Goal: Obtain resource: Download file/media

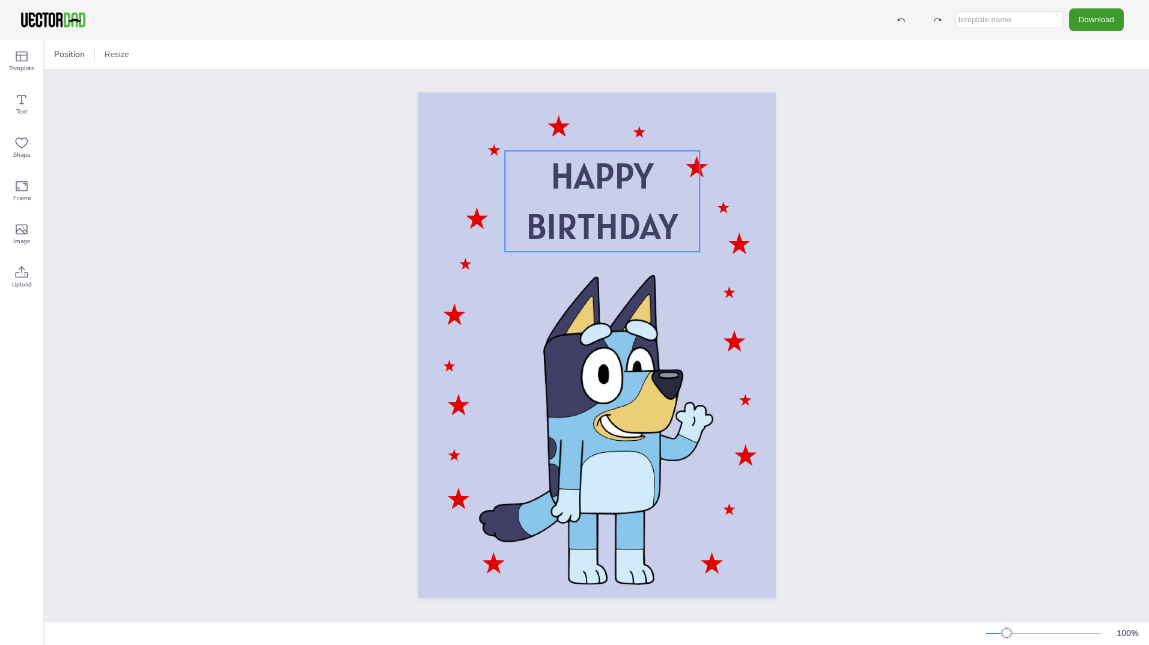
click at [663, 218] on span "BIRTHDAY" at bounding box center [602, 226] width 152 height 46
click at [667, 222] on span "BIRTHDAY" at bounding box center [602, 226] width 152 height 46
click at [665, 222] on span "BIRTHDAY" at bounding box center [602, 226] width 152 height 46
click at [601, 216] on span "BIRTHDAY!" at bounding box center [601, 226] width 163 height 46
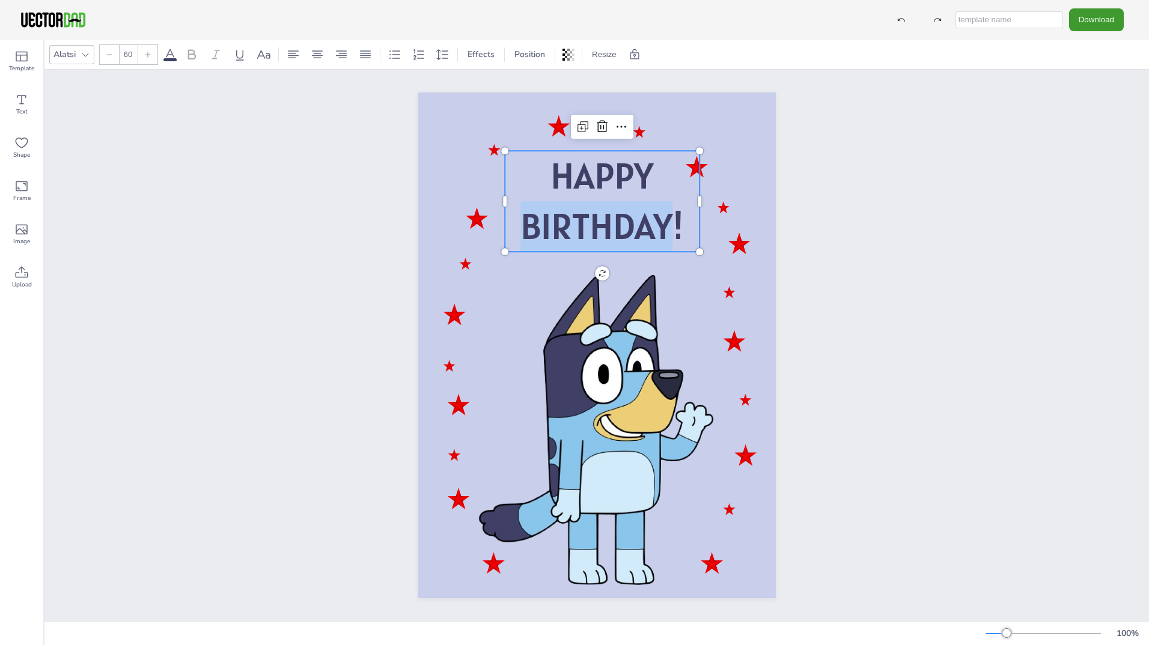
click at [601, 216] on span "BIRTHDAY!" at bounding box center [601, 226] width 163 height 46
click at [589, 173] on span "HAPPY" at bounding box center [601, 176] width 103 height 46
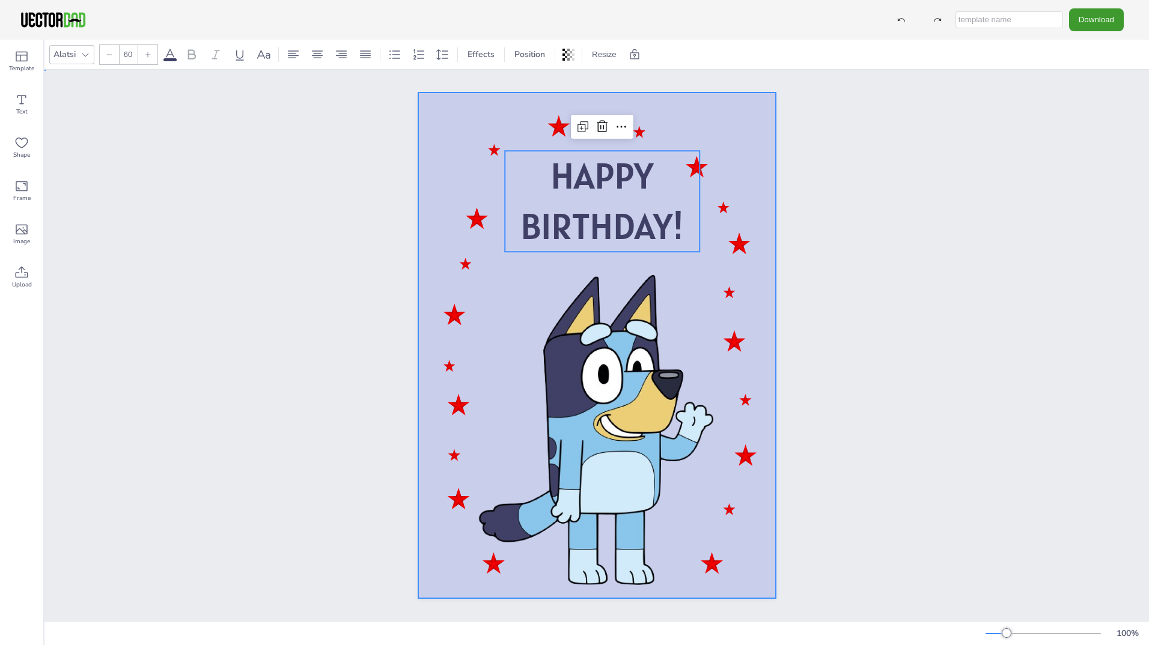
click at [457, 143] on div at bounding box center [596, 346] width 357 height 506
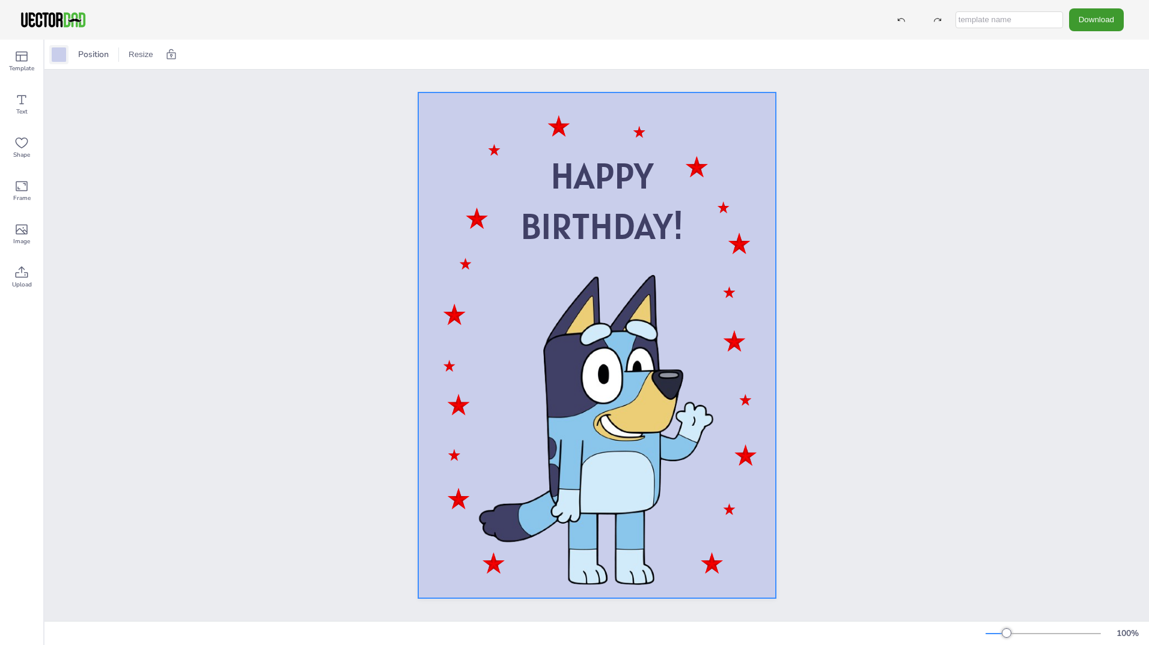
click at [60, 58] on div at bounding box center [59, 54] width 14 height 14
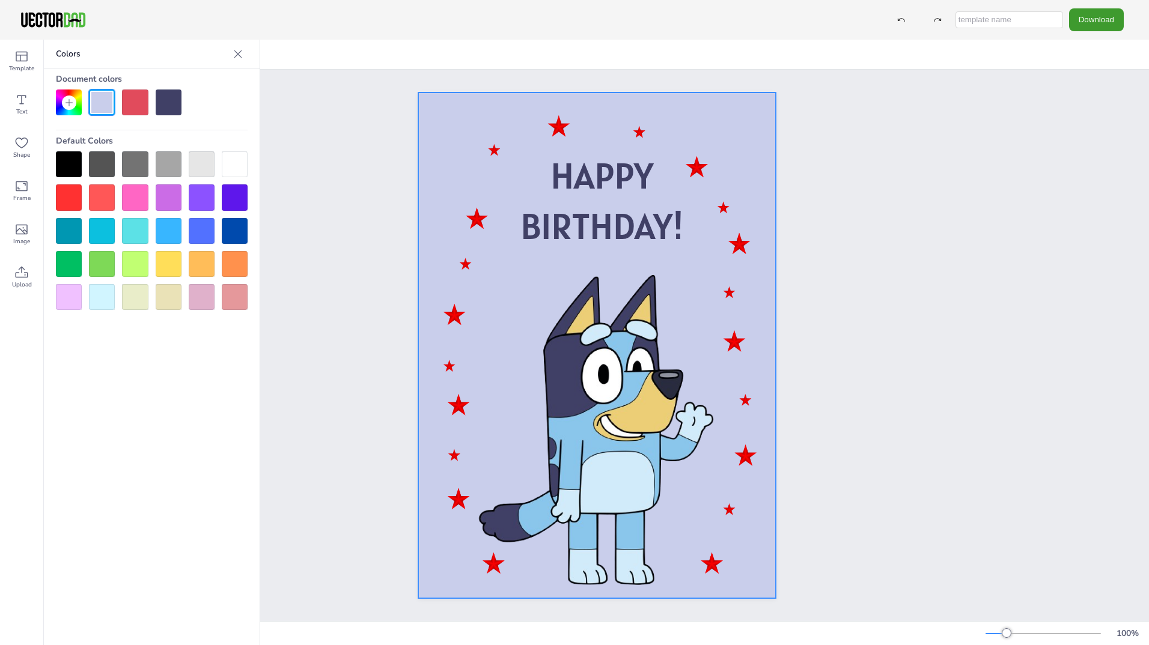
click at [70, 297] on div at bounding box center [69, 297] width 26 height 26
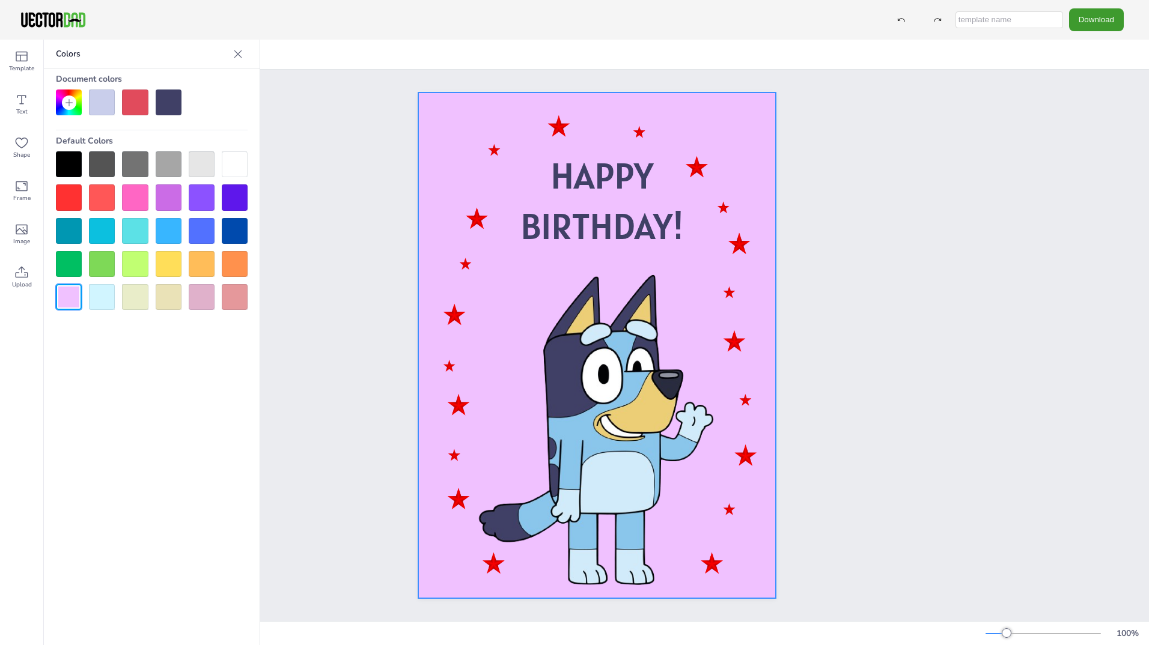
click at [840, 258] on div "HAPPY BIRTHDAY!" at bounding box center [596, 346] width 1104 height 552
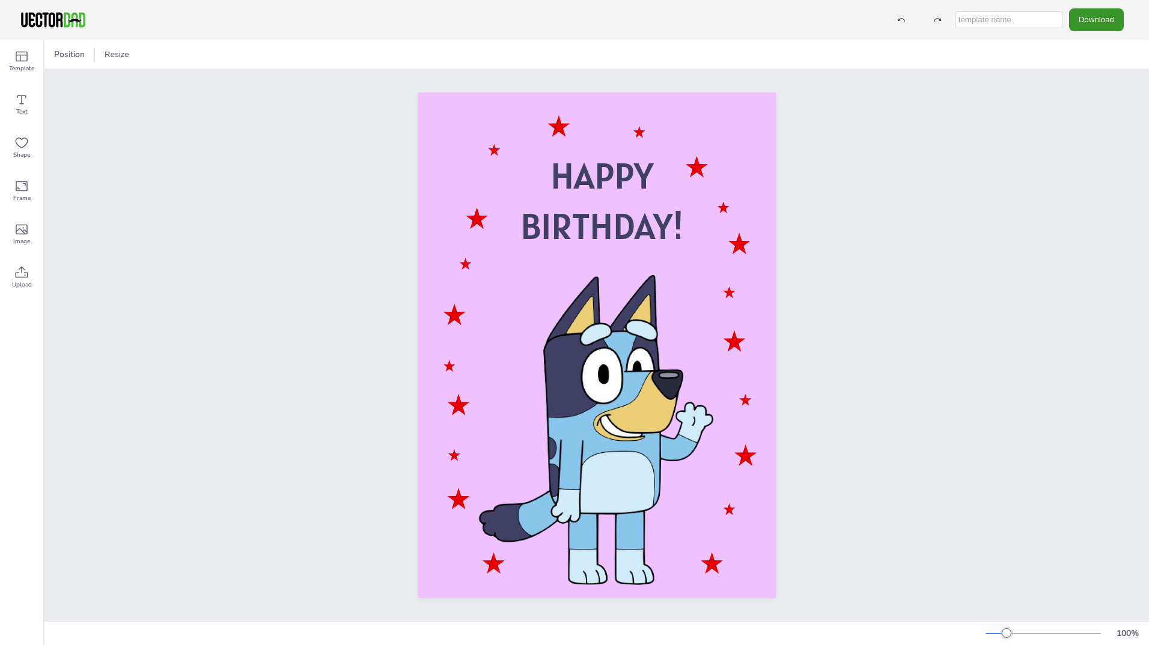
click at [1084, 24] on button "Download" at bounding box center [1096, 19] width 55 height 22
click at [1089, 139] on li "PDF" at bounding box center [1099, 147] width 99 height 25
